Goal: Task Accomplishment & Management: Manage account settings

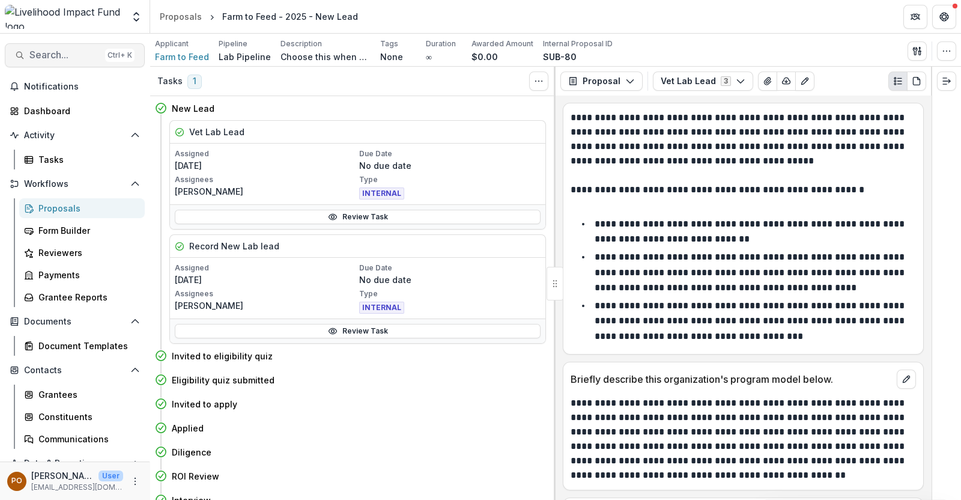
click at [54, 55] on span "Search..." at bounding box center [64, 54] width 71 height 11
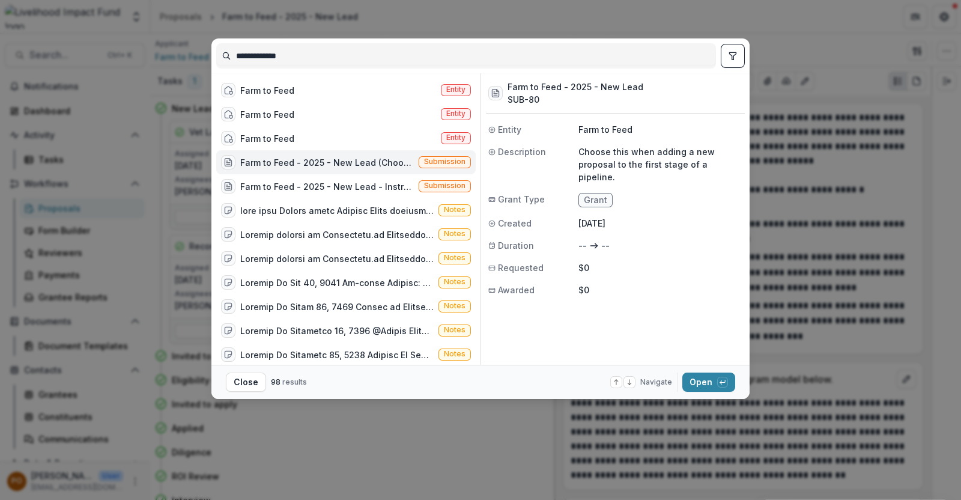
click at [311, 160] on div "Farm to Feed - 2025 - New Lead (Choose this when adding a new proposal to the f…" at bounding box center [327, 162] width 174 height 13
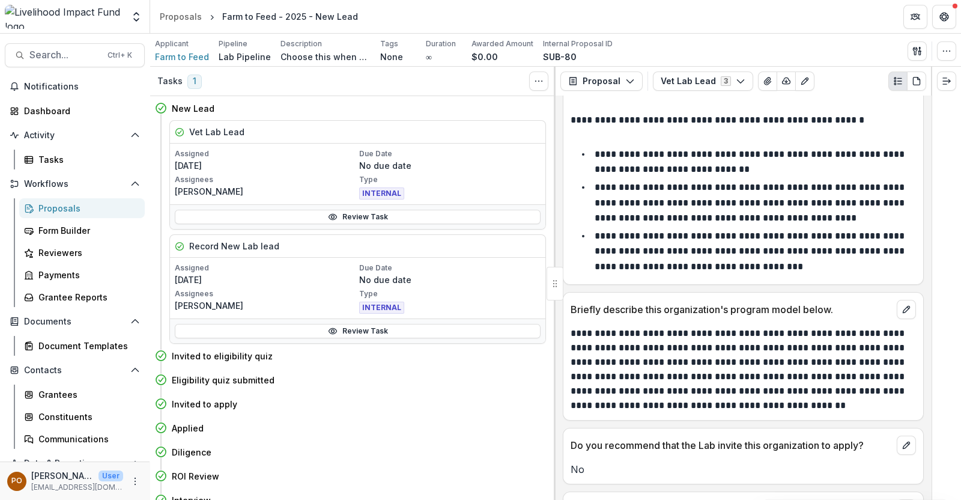
scroll to position [138, 0]
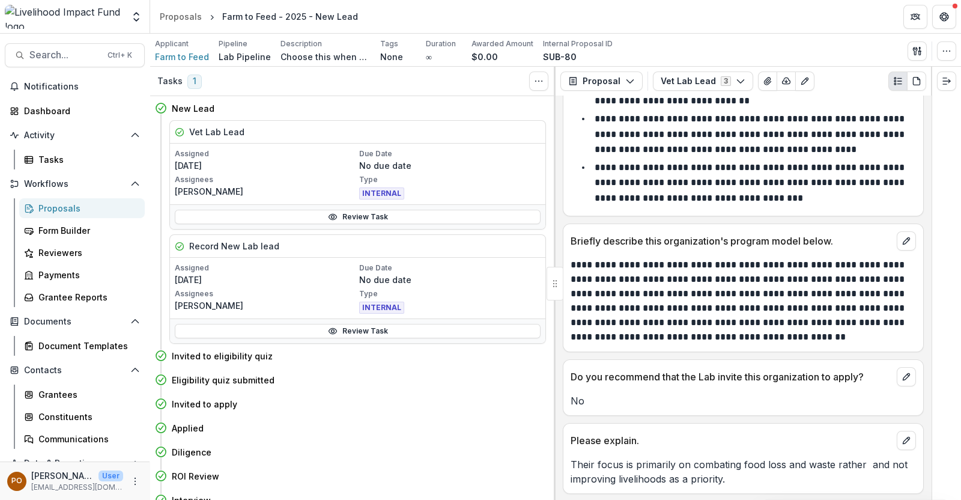
click at [75, 205] on div "Proposals" at bounding box center [86, 208] width 97 height 13
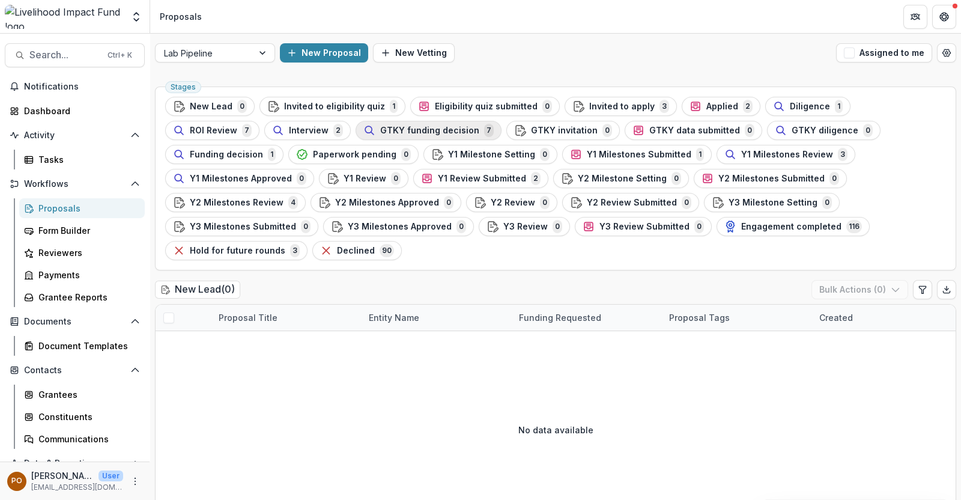
click at [380, 133] on span "GTKY funding decision" at bounding box center [429, 131] width 99 height 10
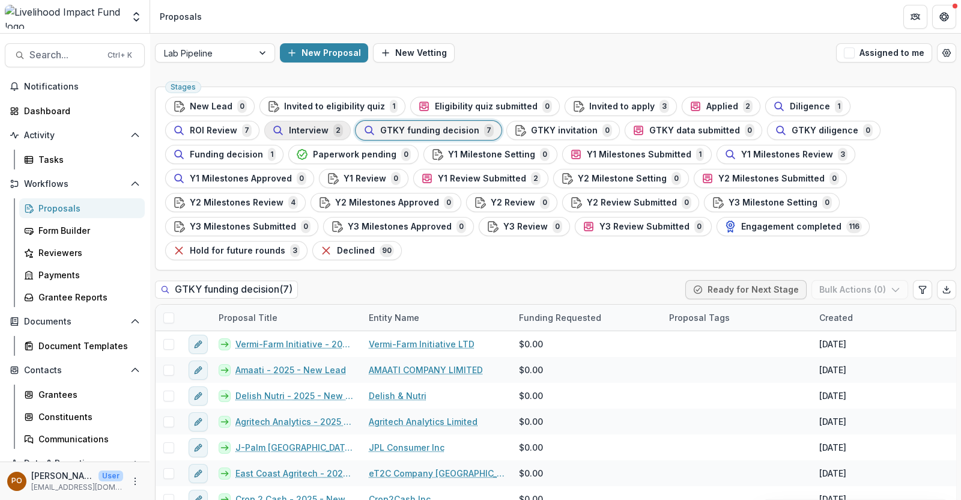
click at [272, 124] on div "Interview 2" at bounding box center [307, 130] width 71 height 13
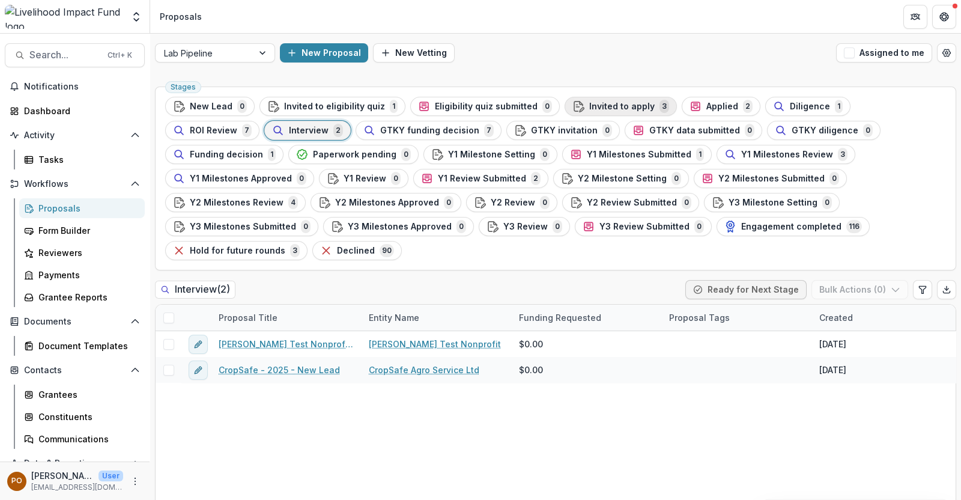
click at [592, 103] on span "Invited to apply" at bounding box center [621, 107] width 65 height 10
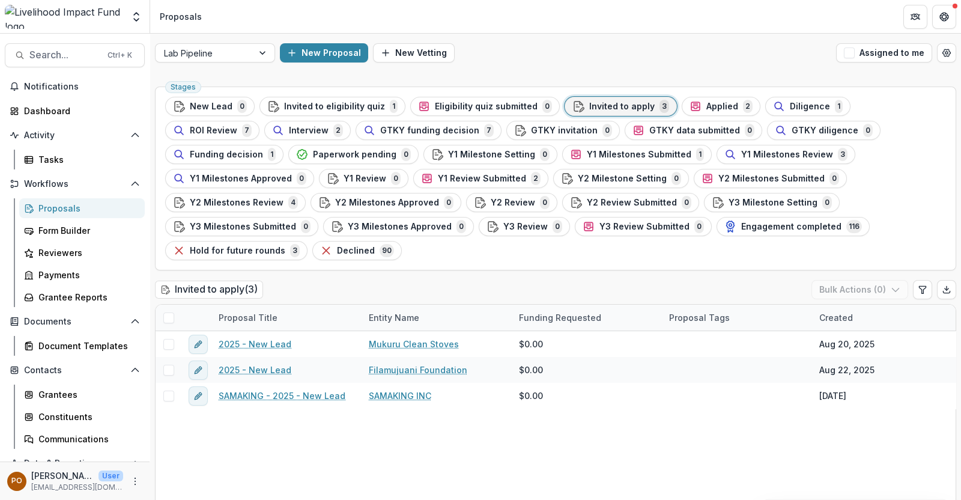
click at [696, 95] on div "Stages New Lead 0 Invited to eligibility quiz 1 Eligibility quiz submitted 0 In…" at bounding box center [555, 178] width 801 height 184
click at [706, 103] on span "Applied" at bounding box center [722, 107] width 32 height 10
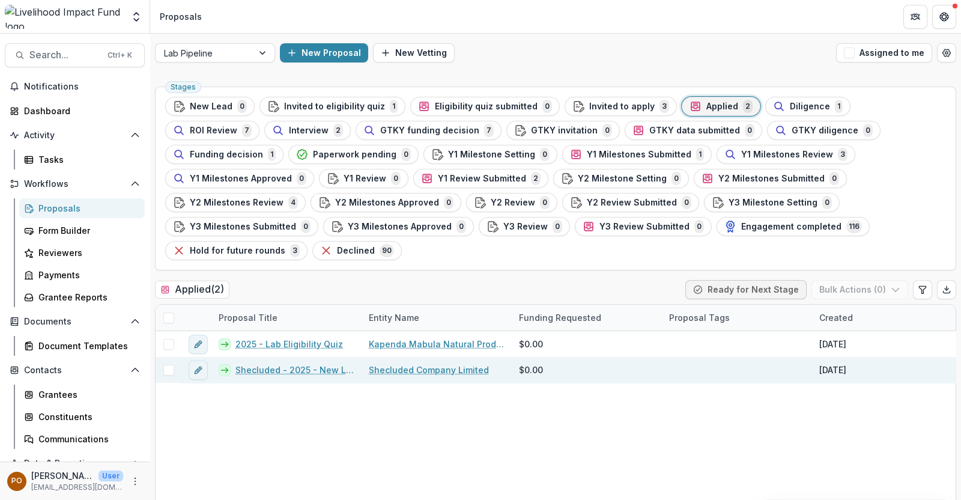
click at [413, 363] on link "Shecluded Company Limited" at bounding box center [429, 369] width 120 height 13
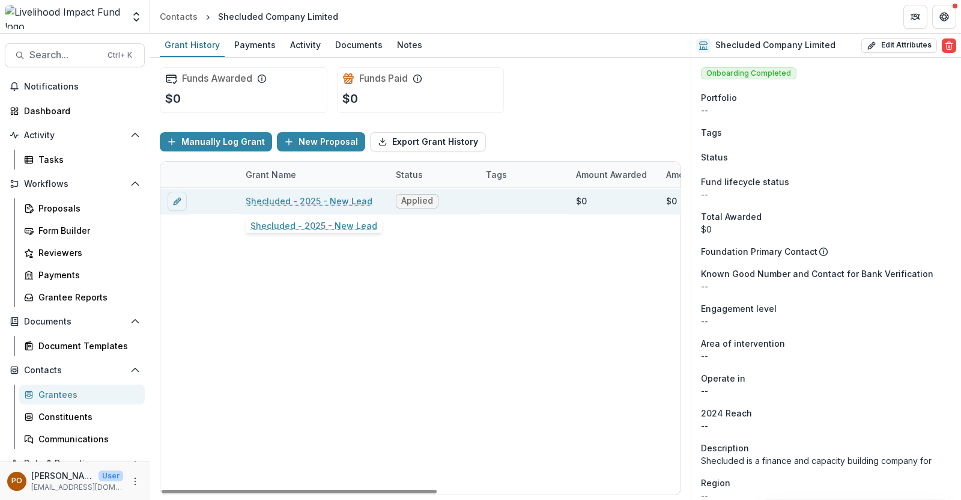
click at [336, 198] on link "Shecluded - 2025 - New Lead" at bounding box center [309, 201] width 127 height 13
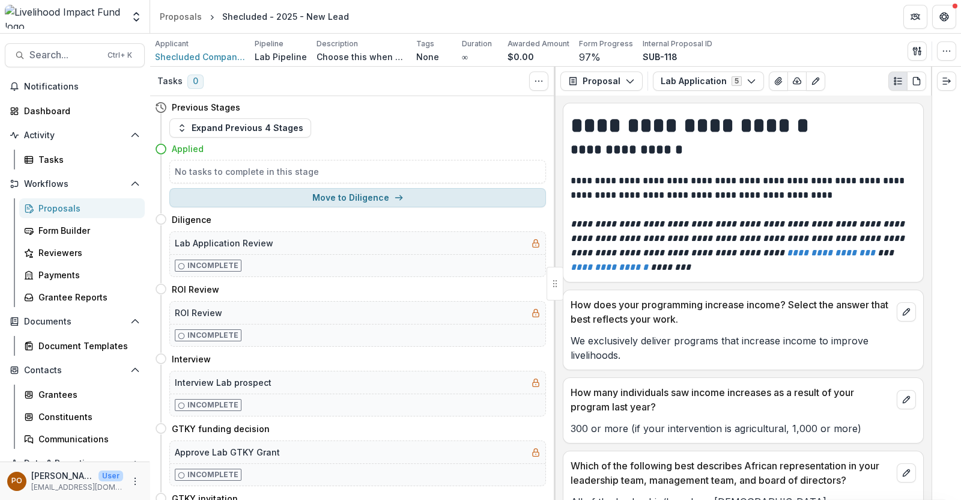
click at [357, 192] on button "Move to Diligence" at bounding box center [357, 197] width 377 height 19
select select "*********"
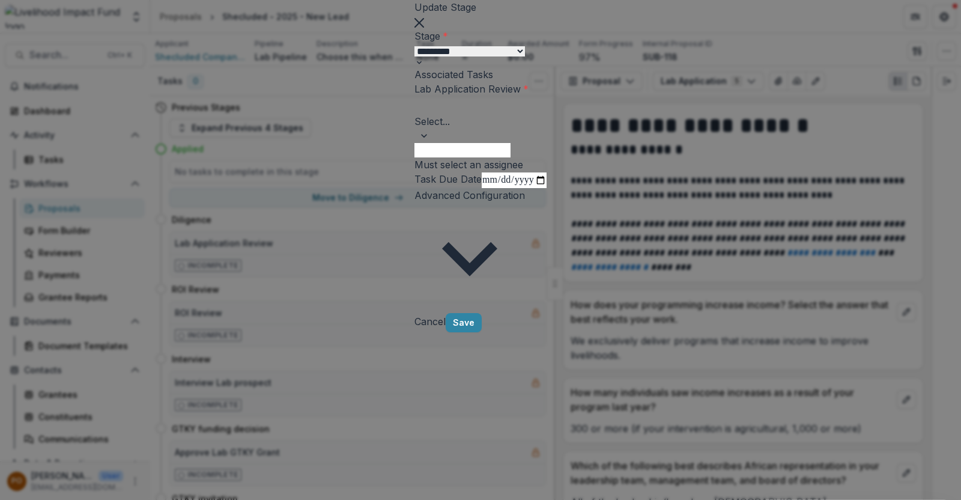
click at [416, 114] on div at bounding box center [481, 105] width 130 height 17
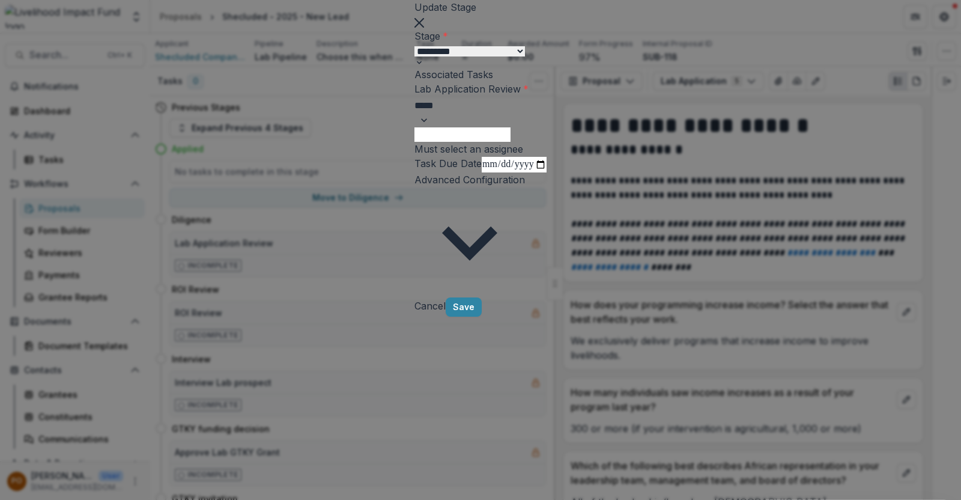
type input "*****"
click at [385, 499] on div "[PERSON_NAME] - [EMAIL_ADDRESS][DOMAIN_NAME]" at bounding box center [480, 507] width 961 height 14
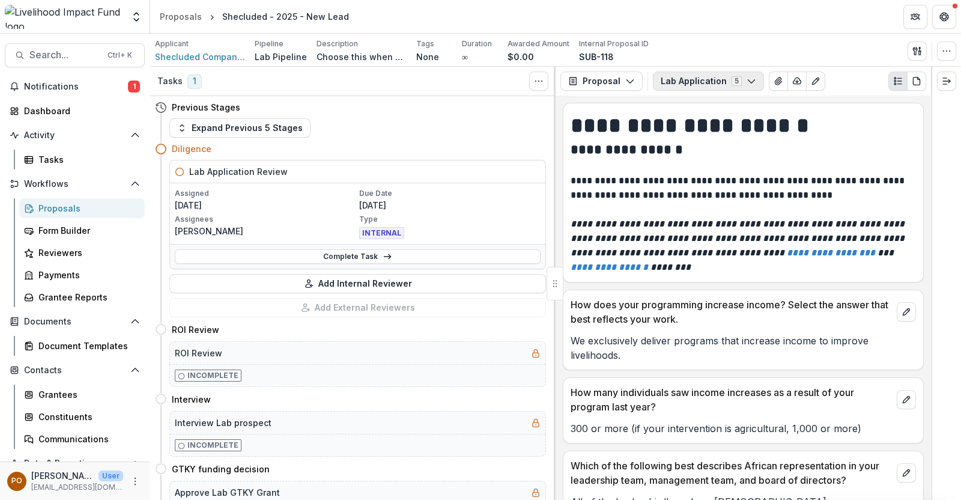
click at [747, 83] on icon "button" at bounding box center [752, 81] width 10 height 10
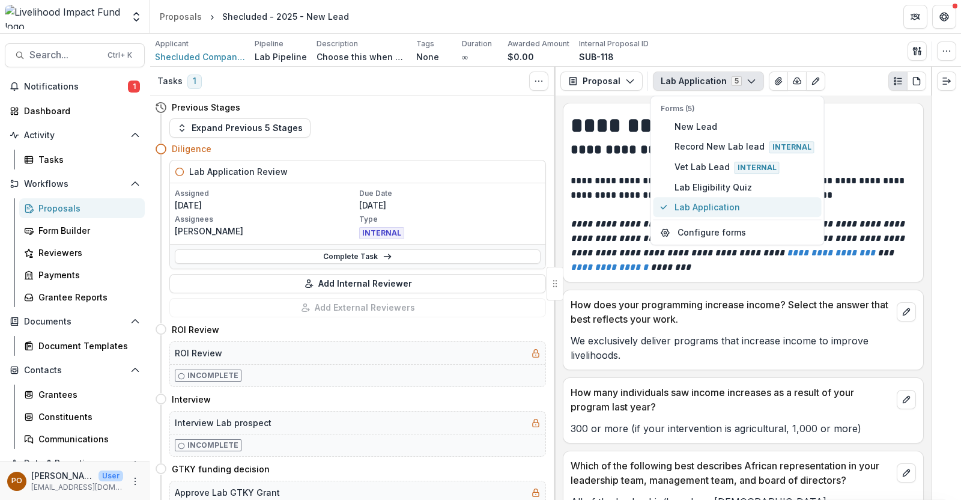
click at [712, 204] on span "Lab Application" at bounding box center [744, 207] width 140 height 13
click at [864, 173] on p at bounding box center [743, 166] width 345 height 14
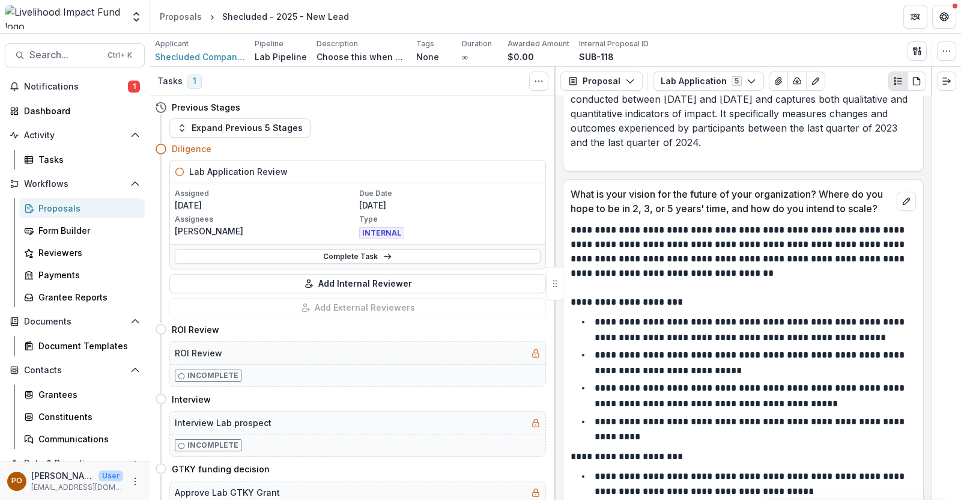
scroll to position [4279, 0]
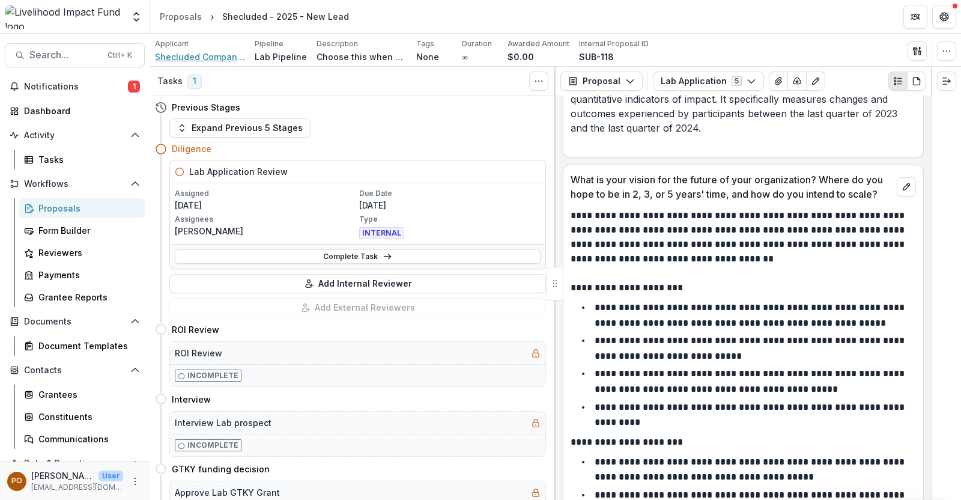
click at [171, 55] on span "Shecluded Company Limited" at bounding box center [200, 56] width 90 height 13
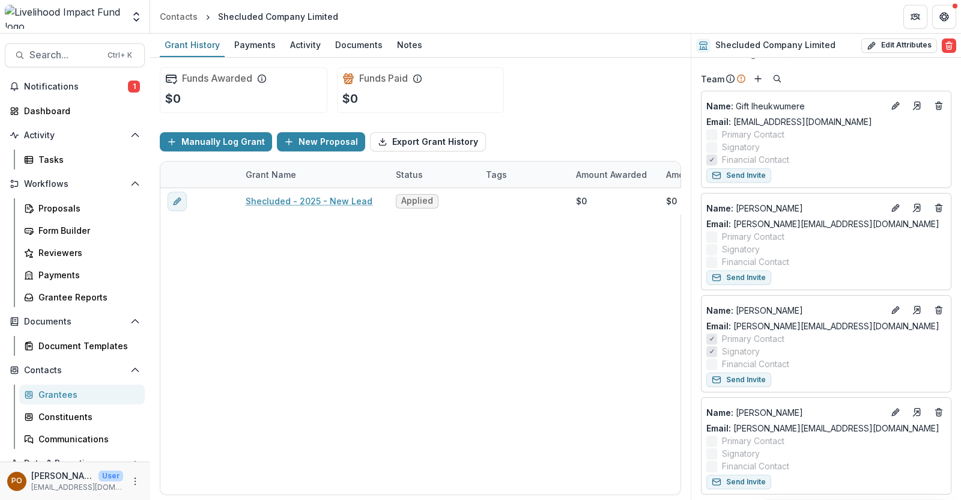
scroll to position [624, 0]
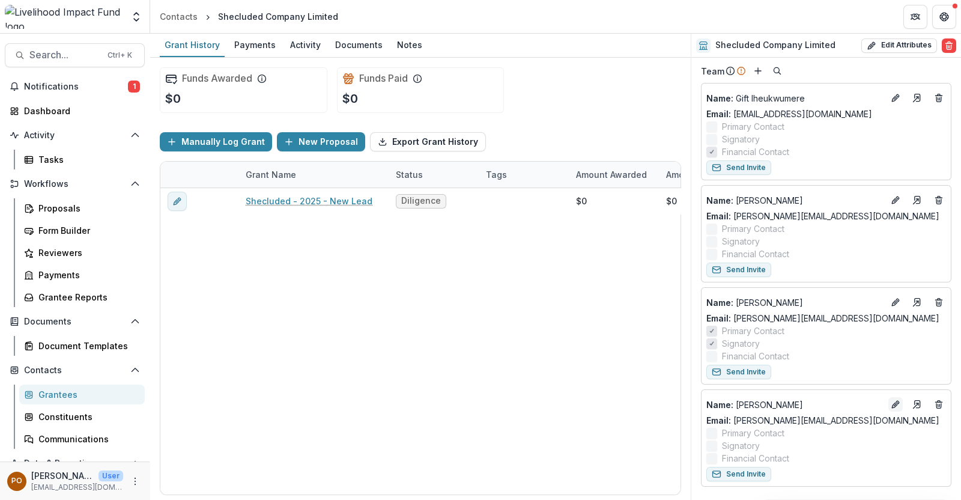
click at [891, 401] on icon "Edit" at bounding box center [896, 404] width 10 height 10
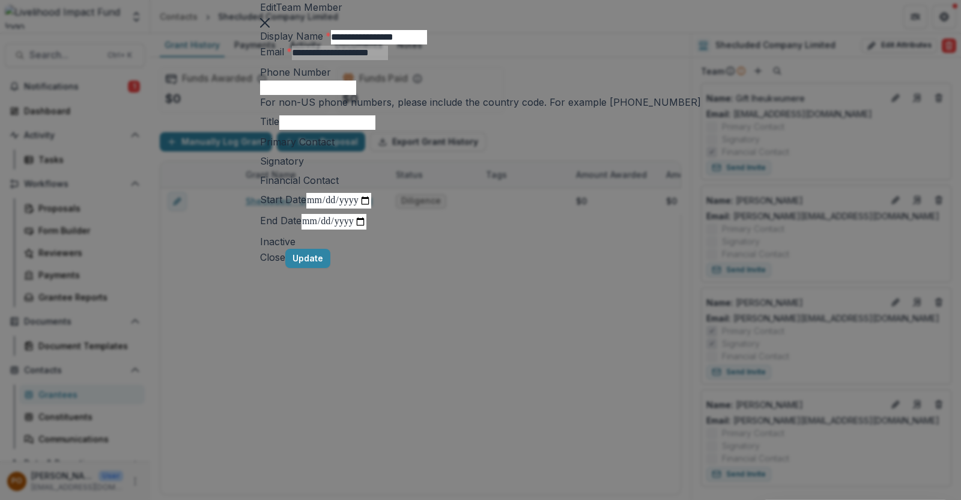
click at [270, 28] on icon "Close" at bounding box center [265, 23] width 10 height 10
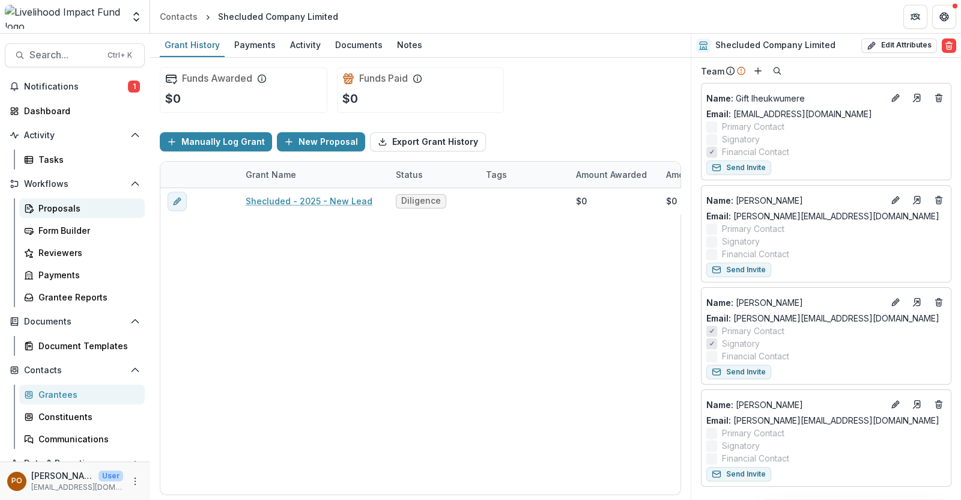
click at [45, 209] on div "Proposals" at bounding box center [86, 208] width 97 height 13
